Goal: Information Seeking & Learning: Learn about a topic

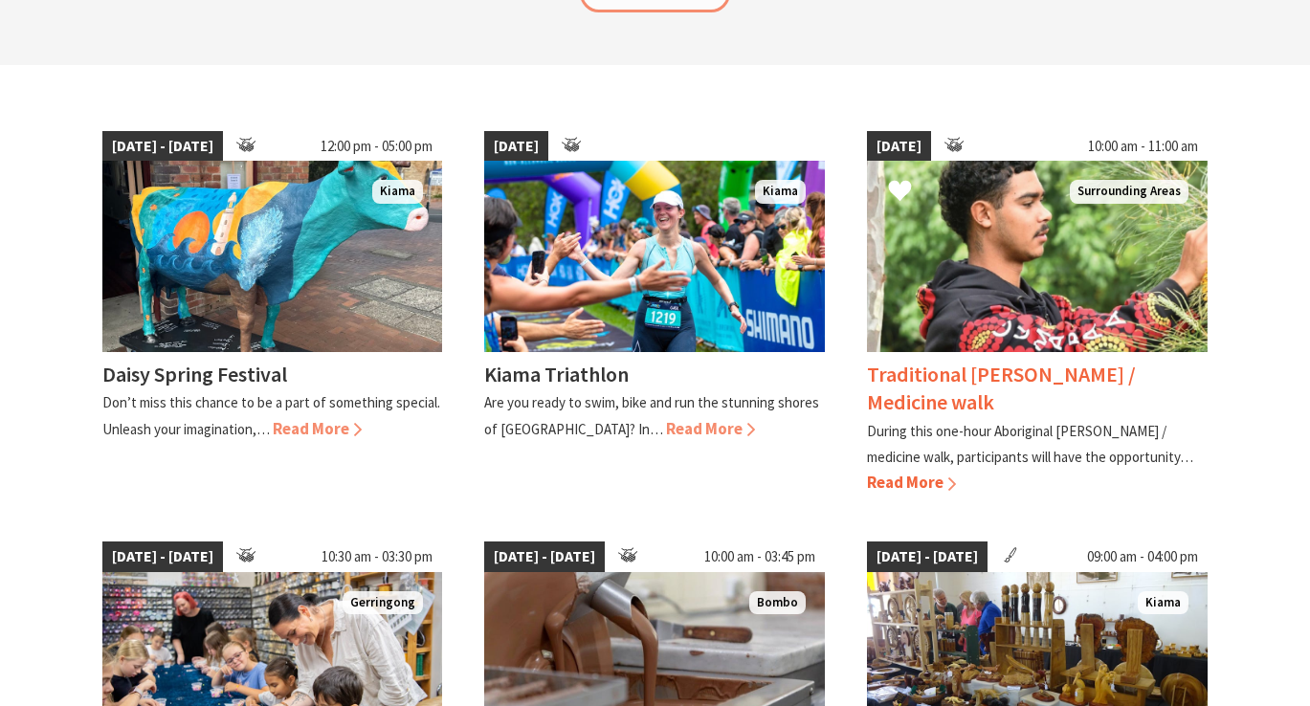
scroll to position [77, 0]
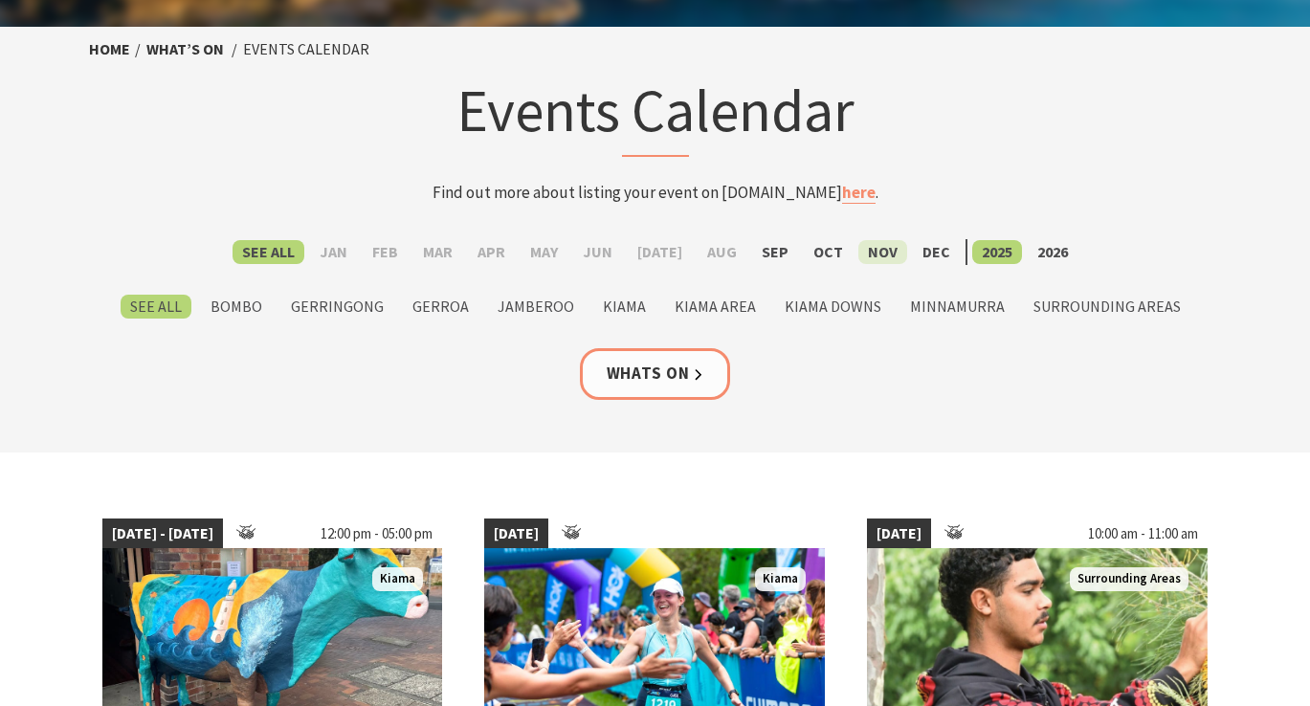
click at [879, 252] on label "Nov" at bounding box center [882, 252] width 49 height 24
click at [0, 0] on input "Nov" at bounding box center [0, 0] width 0 height 0
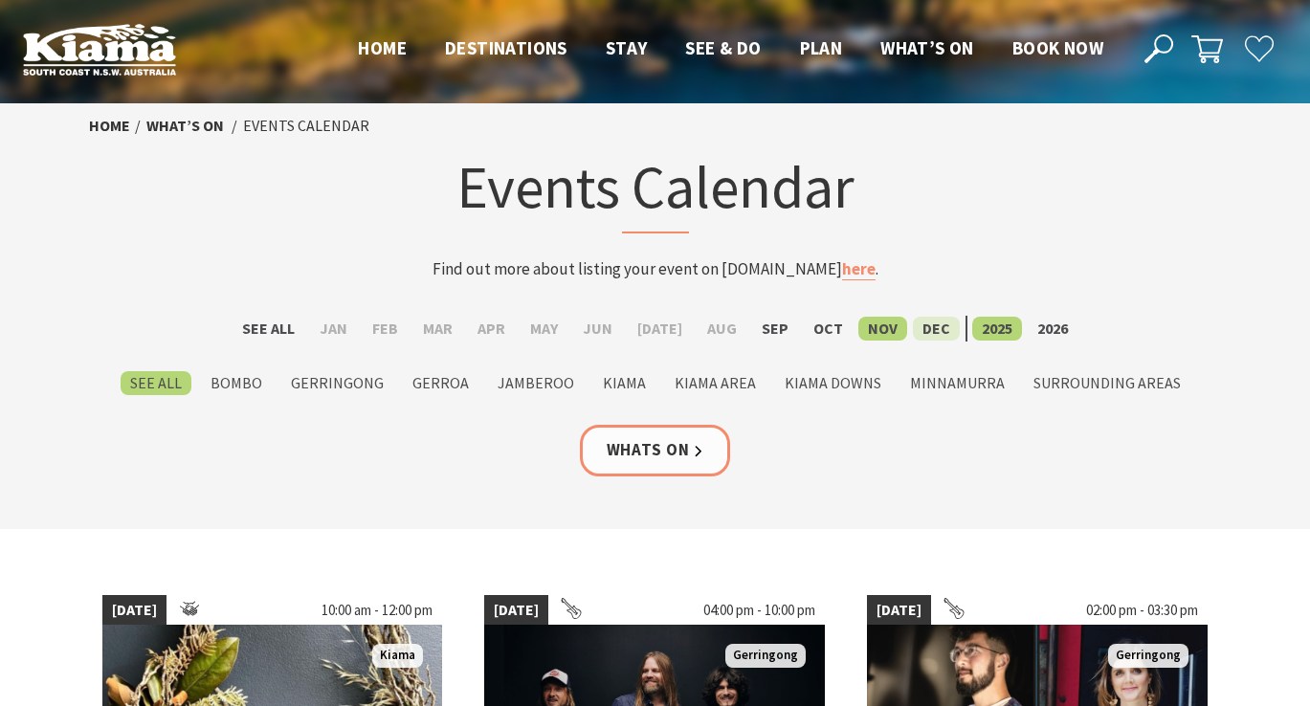
click at [929, 329] on label "Dec" at bounding box center [936, 329] width 47 height 24
click at [0, 0] on input "Dec" at bounding box center [0, 0] width 0 height 0
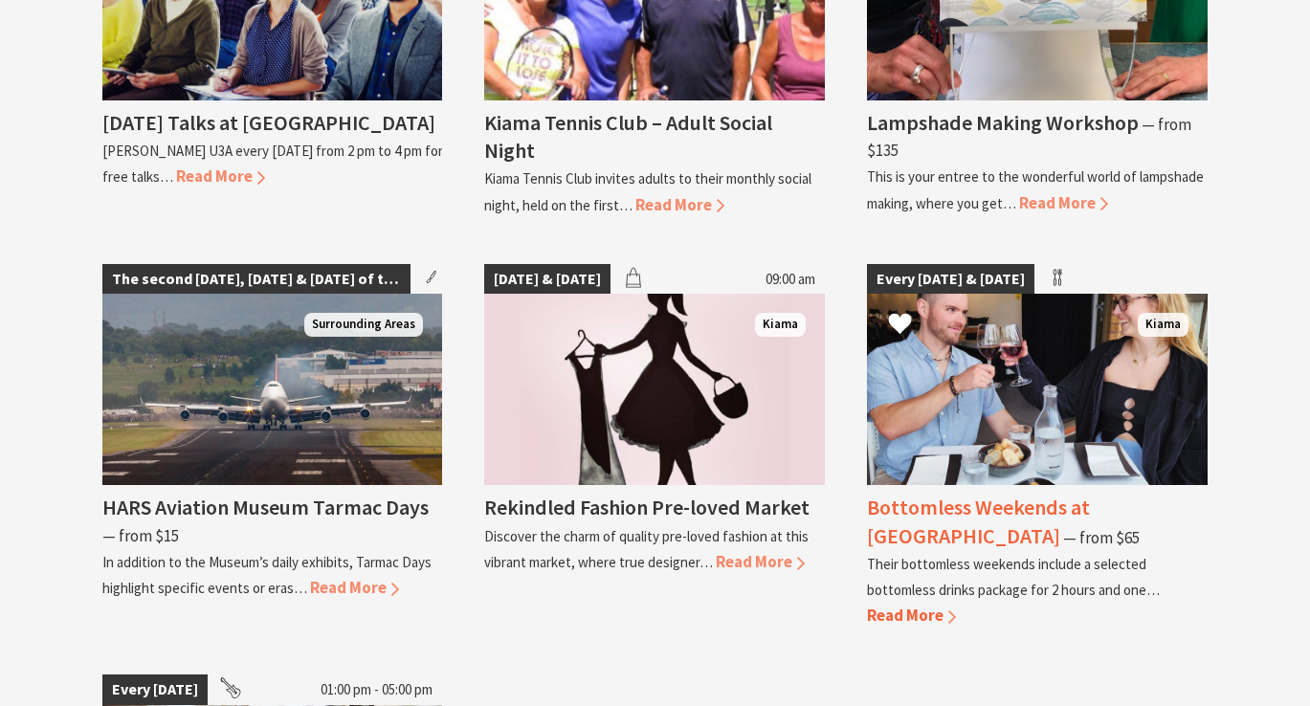
scroll to position [2896, 0]
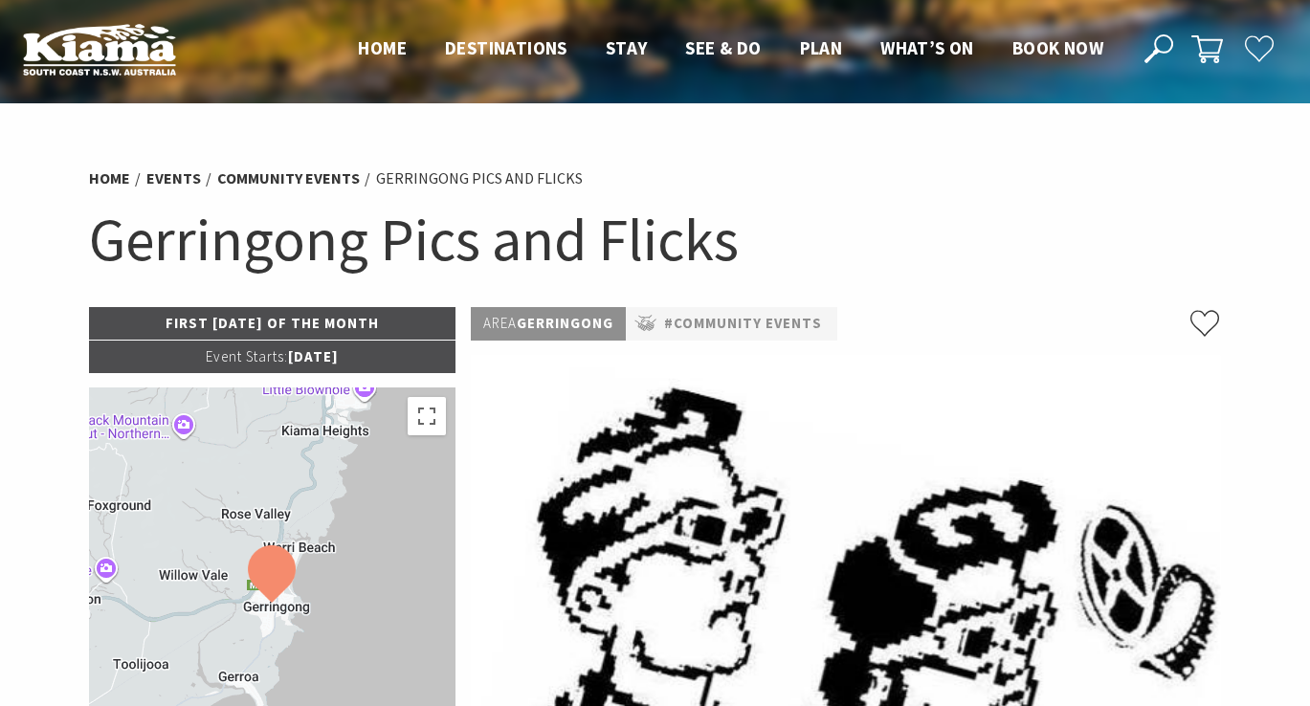
click at [335, 232] on h1 "Gerringong Pics and Flicks" at bounding box center [655, 239] width 1133 height 77
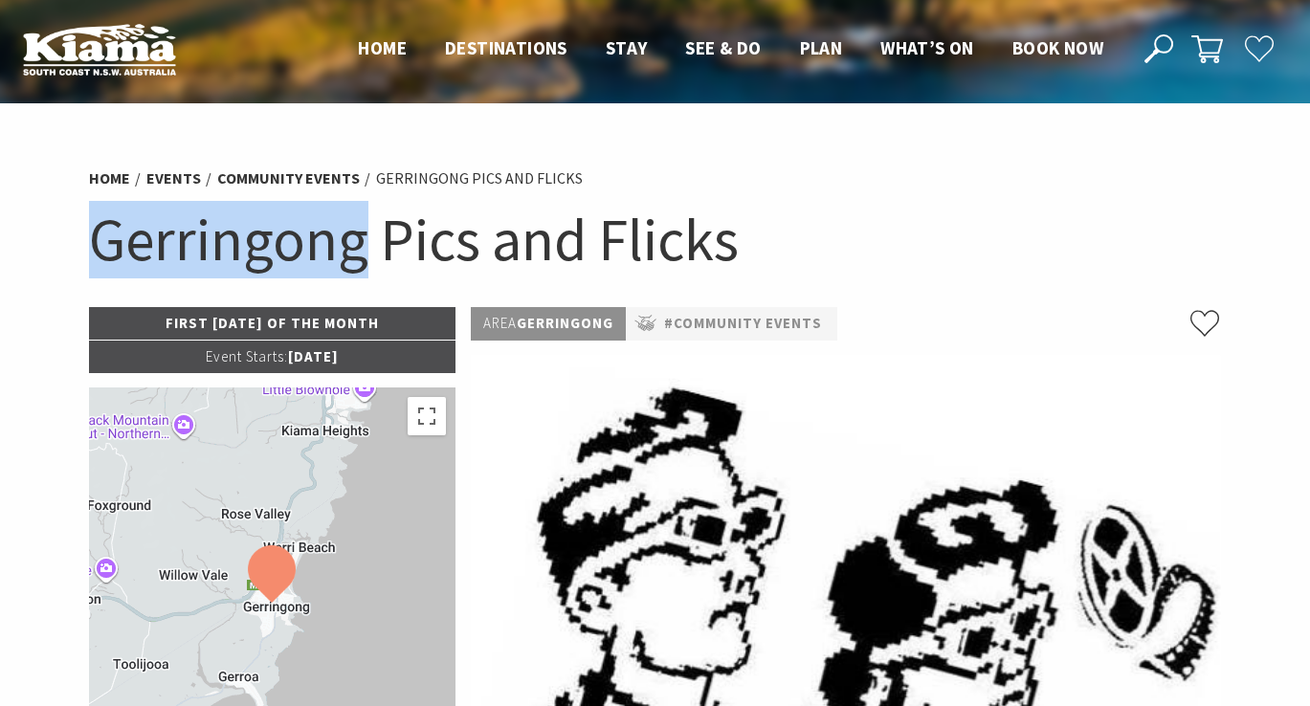
click at [335, 232] on h1 "Gerringong Pics and Flicks" at bounding box center [655, 239] width 1133 height 77
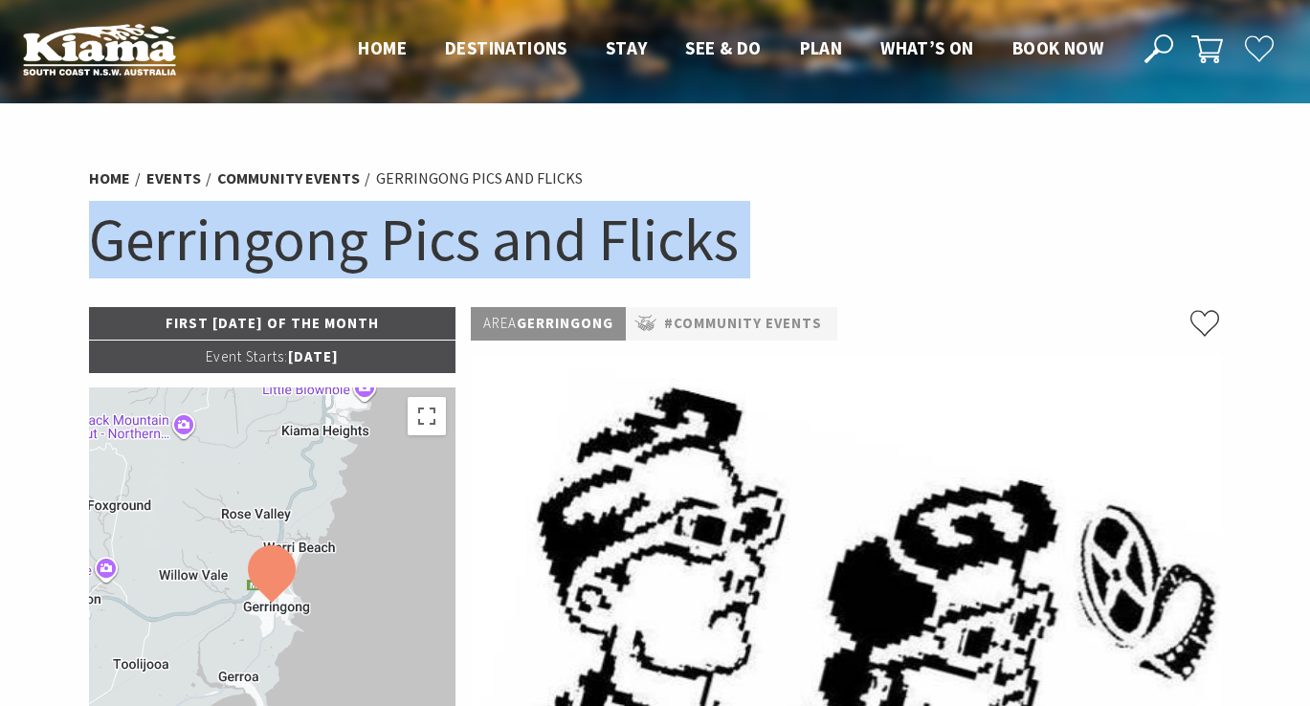
click at [335, 232] on h1 "Gerringong Pics and Flicks" at bounding box center [655, 239] width 1133 height 77
copy section "Gerringong Pics and Flicks"
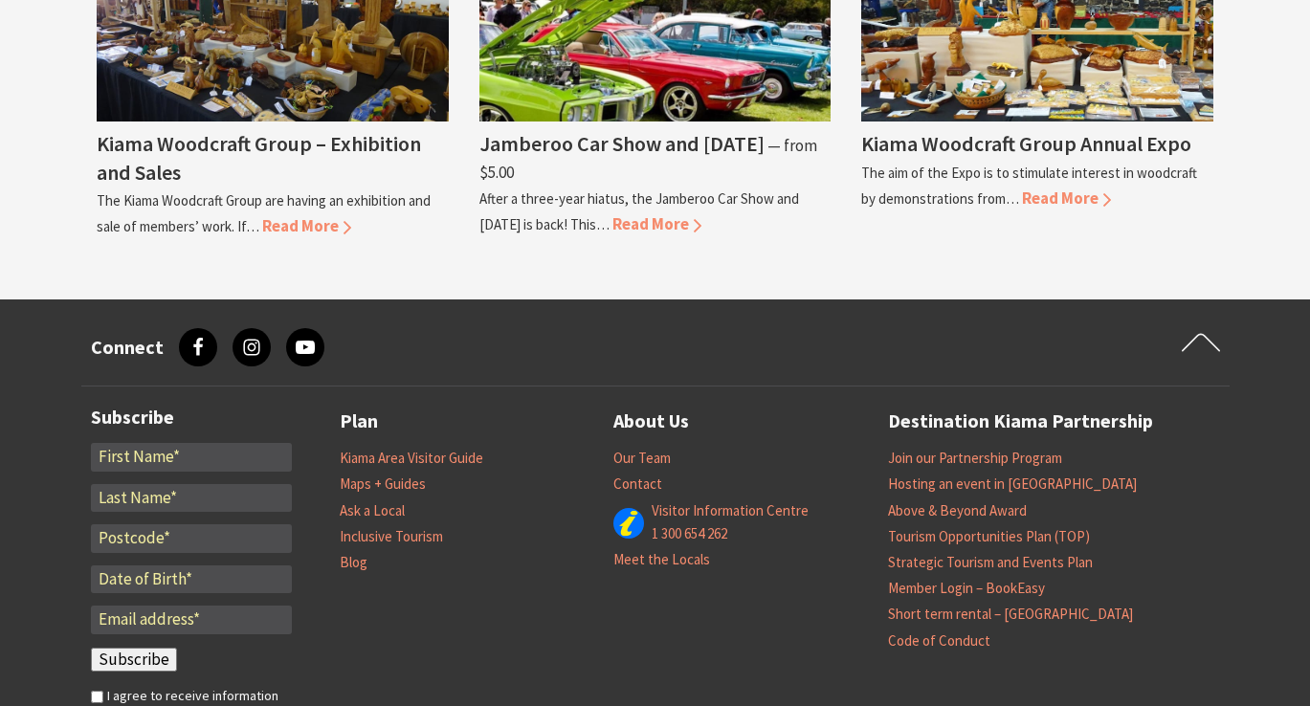
scroll to position [1838, 0]
